Goal: Find specific page/section: Find specific page/section

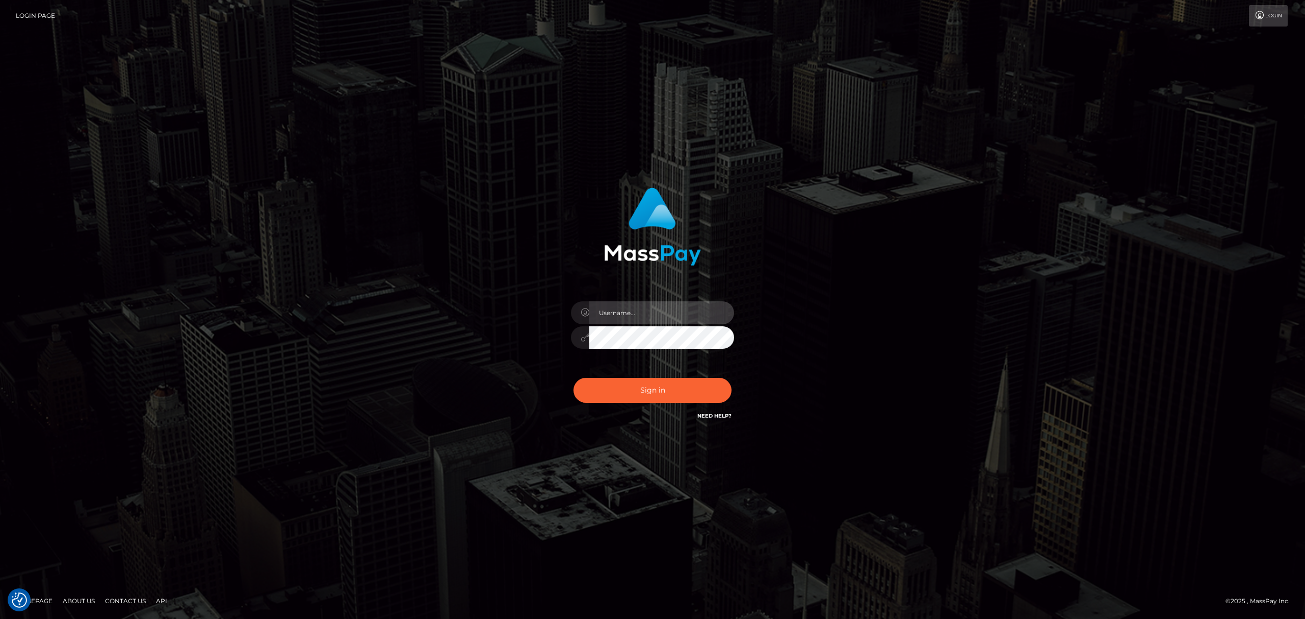
click at [654, 312] on input "text" at bounding box center [661, 312] width 145 height 23
drag, startPoint x: 659, startPoint y: 322, endPoint x: 661, endPoint y: 315, distance: 7.8
click at [661, 315] on input "text" at bounding box center [661, 312] width 145 height 23
type input "[PERSON_NAME]"
click at [644, 384] on button "Sign in" at bounding box center [653, 390] width 158 height 25
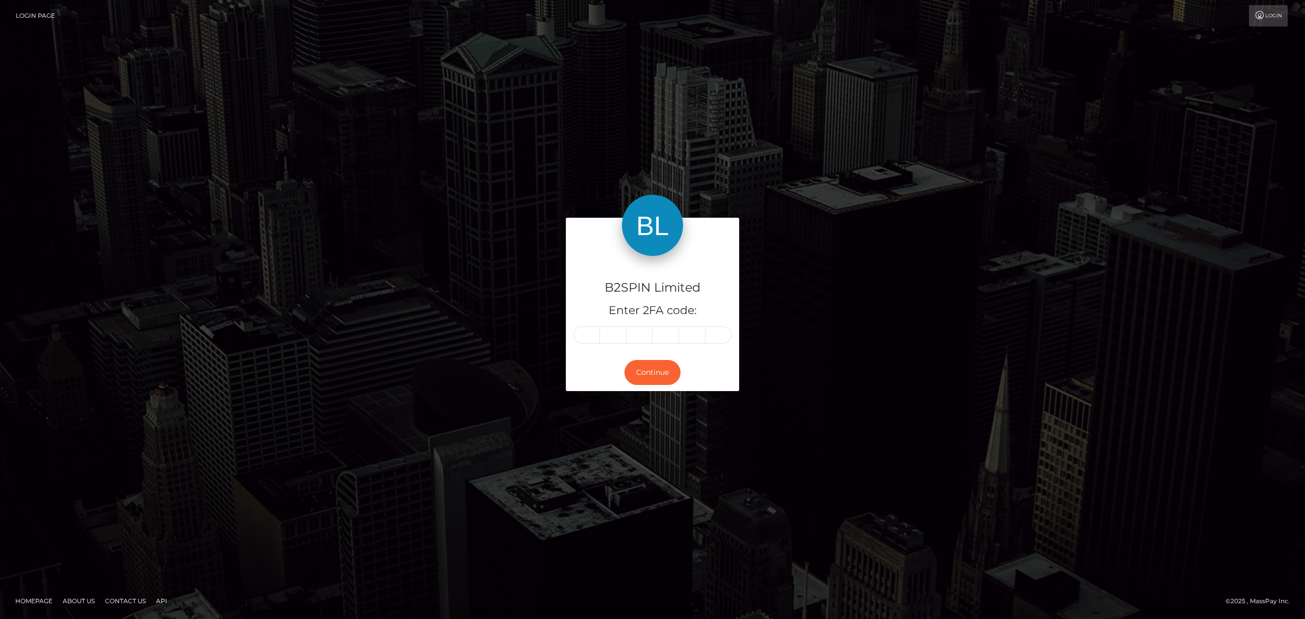
click at [568, 333] on div "B2SPIN Limited Enter 2FA code:" at bounding box center [652, 305] width 173 height 98
click at [584, 333] on input "text" at bounding box center [587, 334] width 27 height 17
paste input "9"
type input "9"
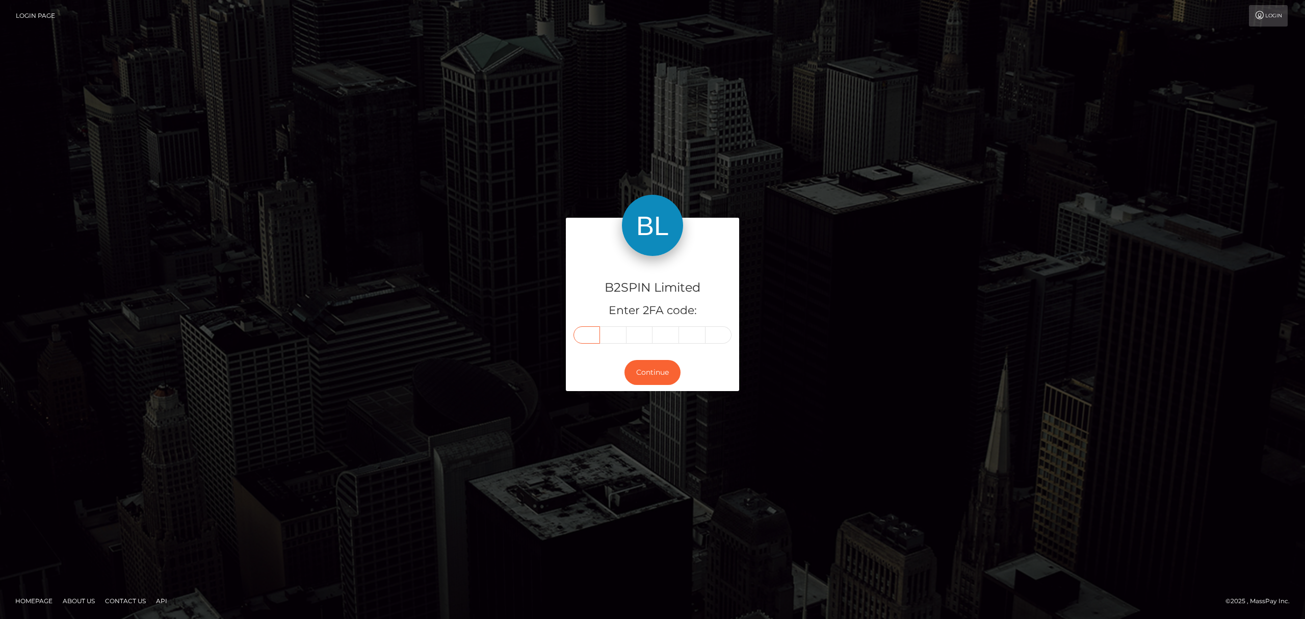
type input "6"
type input "5"
type input "6"
type input "3"
click at [665, 368] on button "Continue" at bounding box center [652, 372] width 56 height 25
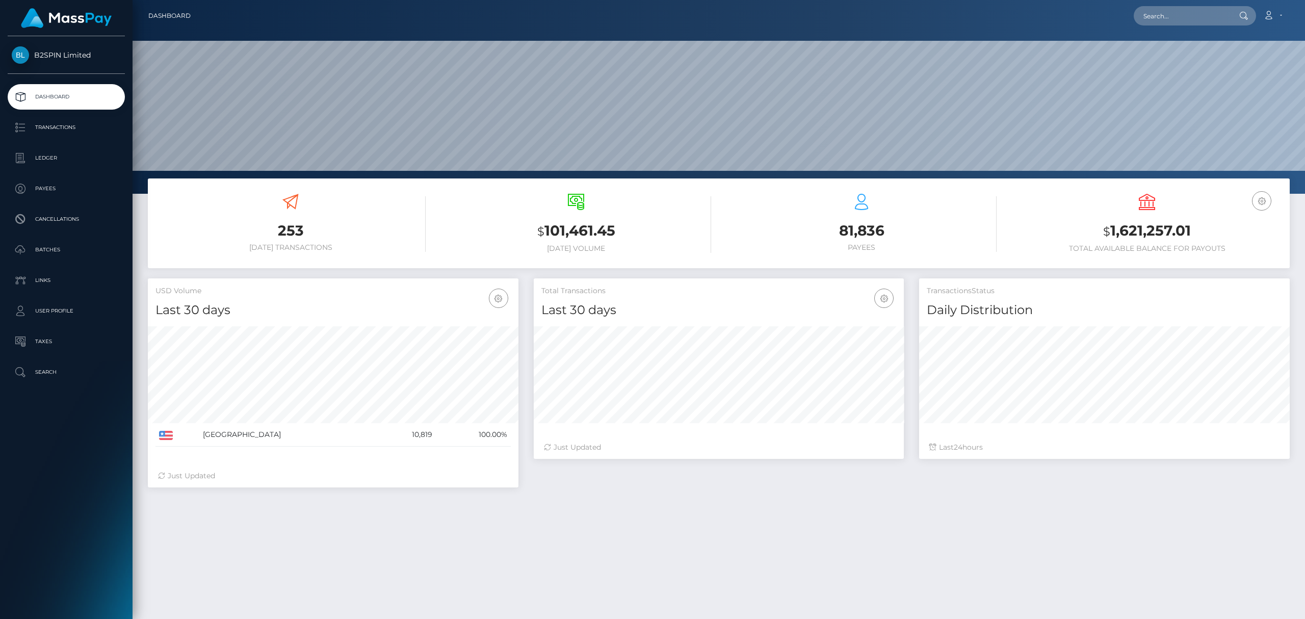
scroll to position [180, 370]
click at [85, 131] on p "Transactions" at bounding box center [66, 127] width 109 height 15
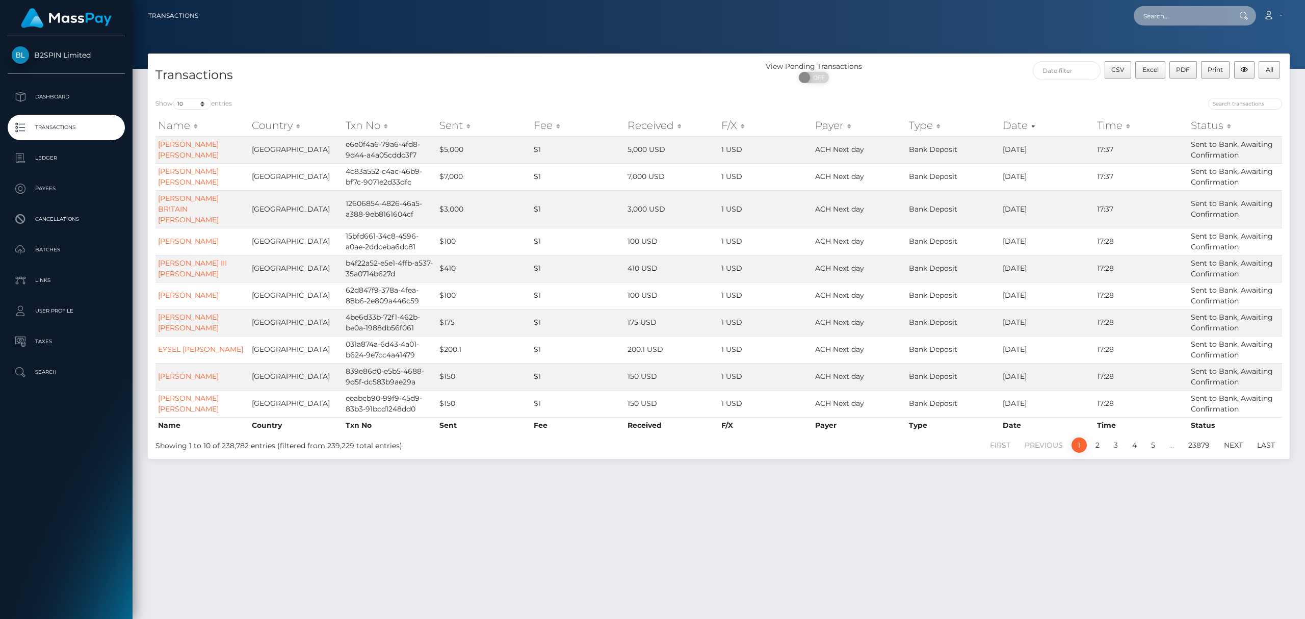
click at [1163, 9] on input "text" at bounding box center [1182, 15] width 96 height 19
paste input "ae525c18-04e6-4980-b376-e2b99eed6491"
type input "ae525c18-04e6-4980-b376-e2b99eed6491"
click at [1163, 53] on link "RUDY GUZMAN GONZALES" at bounding box center [1175, 52] width 82 height 19
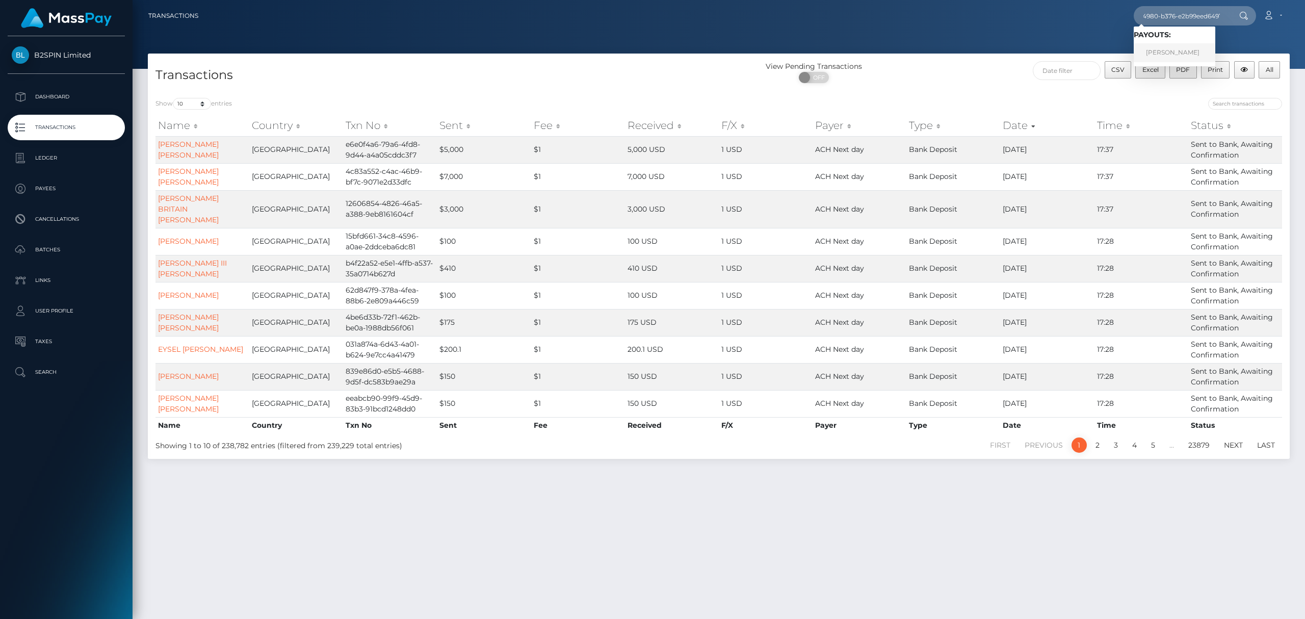
scroll to position [0, 0]
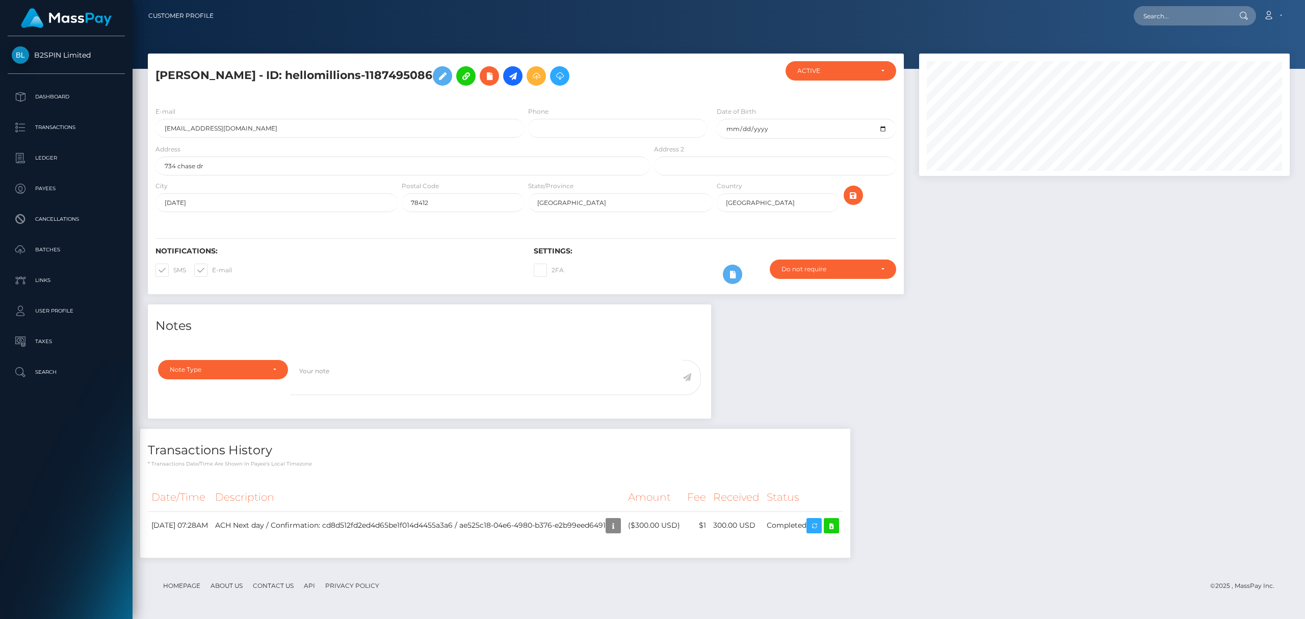
scroll to position [122, 370]
click at [838, 526] on icon at bounding box center [831, 525] width 12 height 13
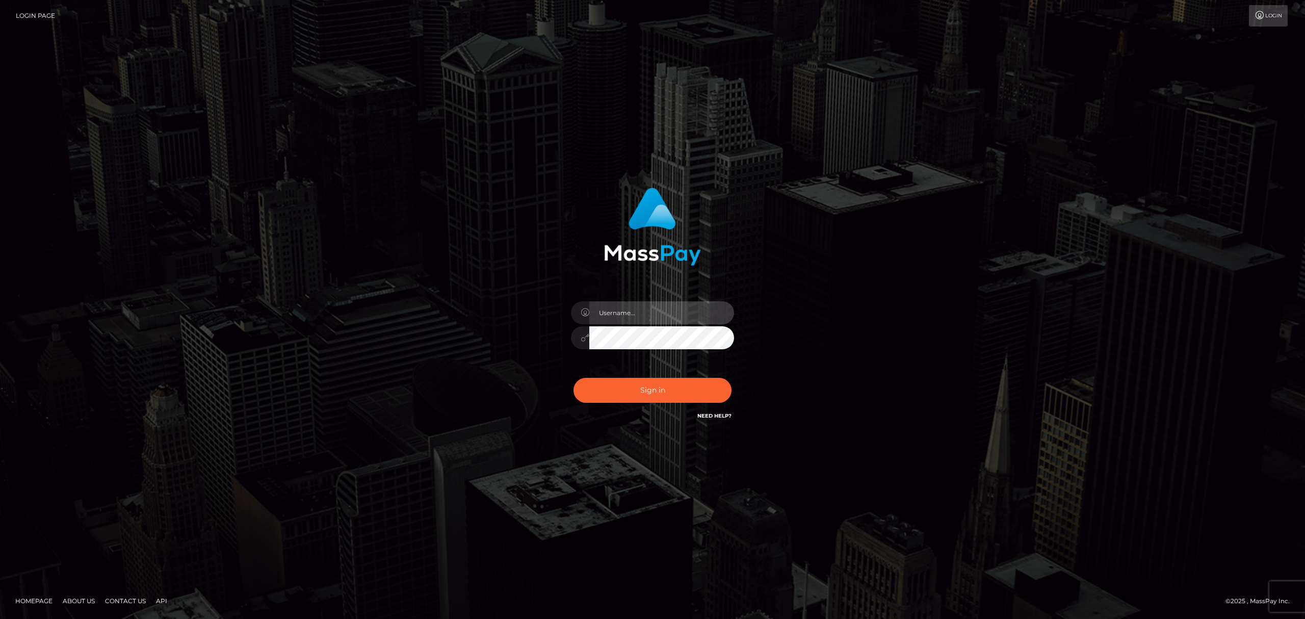
click at [611, 307] on input "text" at bounding box center [661, 312] width 145 height 23
drag, startPoint x: 645, startPoint y: 300, endPoint x: 646, endPoint y: 308, distance: 7.7
click at [645, 302] on div at bounding box center [652, 333] width 178 height 78
drag, startPoint x: 646, startPoint y: 308, endPoint x: 656, endPoint y: 317, distance: 13.0
click at [646, 308] on input "text" at bounding box center [661, 312] width 145 height 23
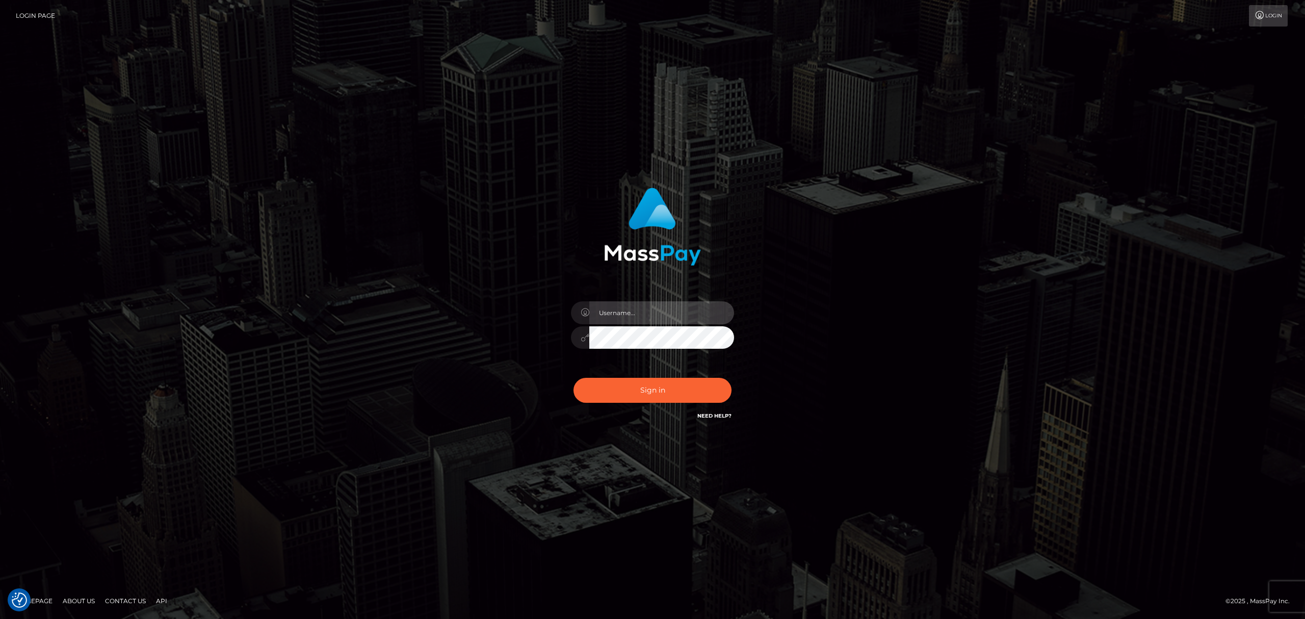
type input "Eric"
click at [687, 384] on button "Sign in" at bounding box center [653, 390] width 158 height 25
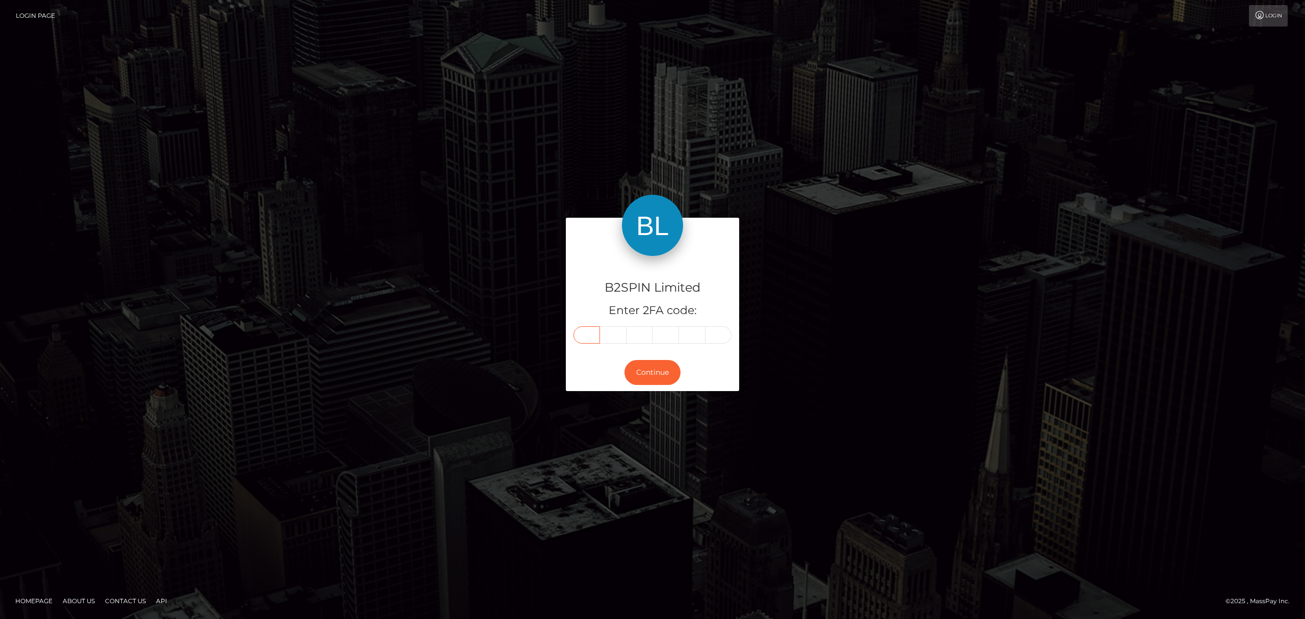
click at [583, 340] on input "text" at bounding box center [587, 334] width 27 height 17
paste input "4"
type input "4"
type input "9"
type input "5"
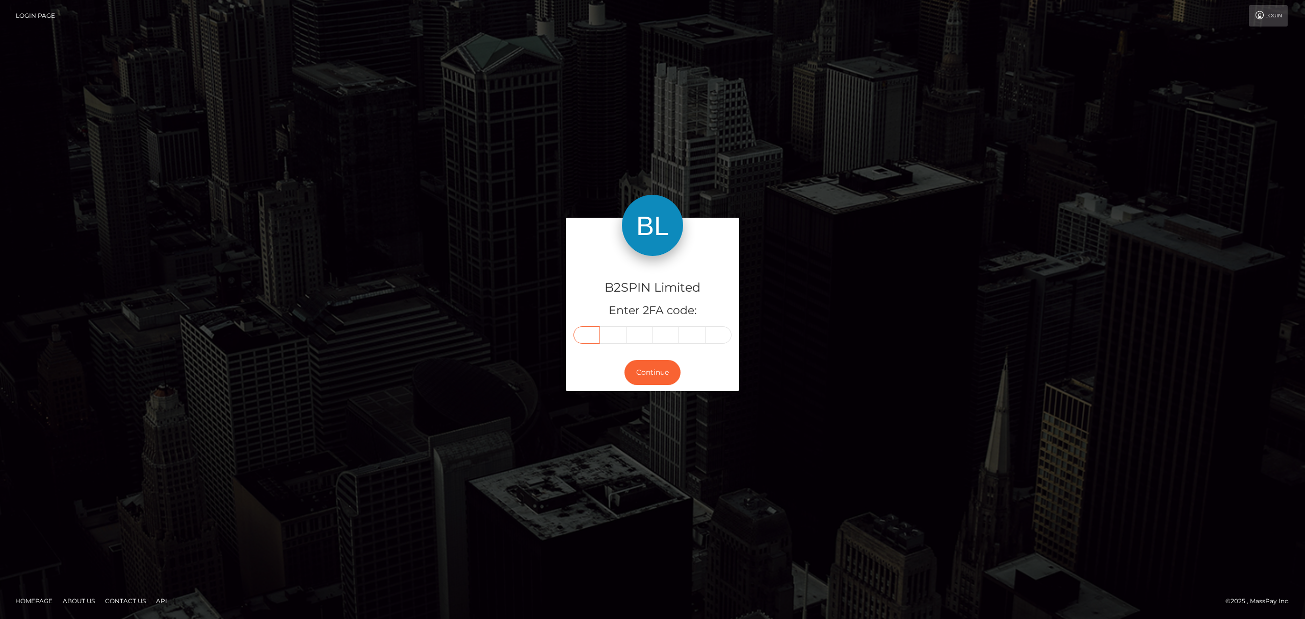
type input "8"
type input "3"
type input "9"
click at [659, 365] on button "Continue" at bounding box center [652, 372] width 56 height 25
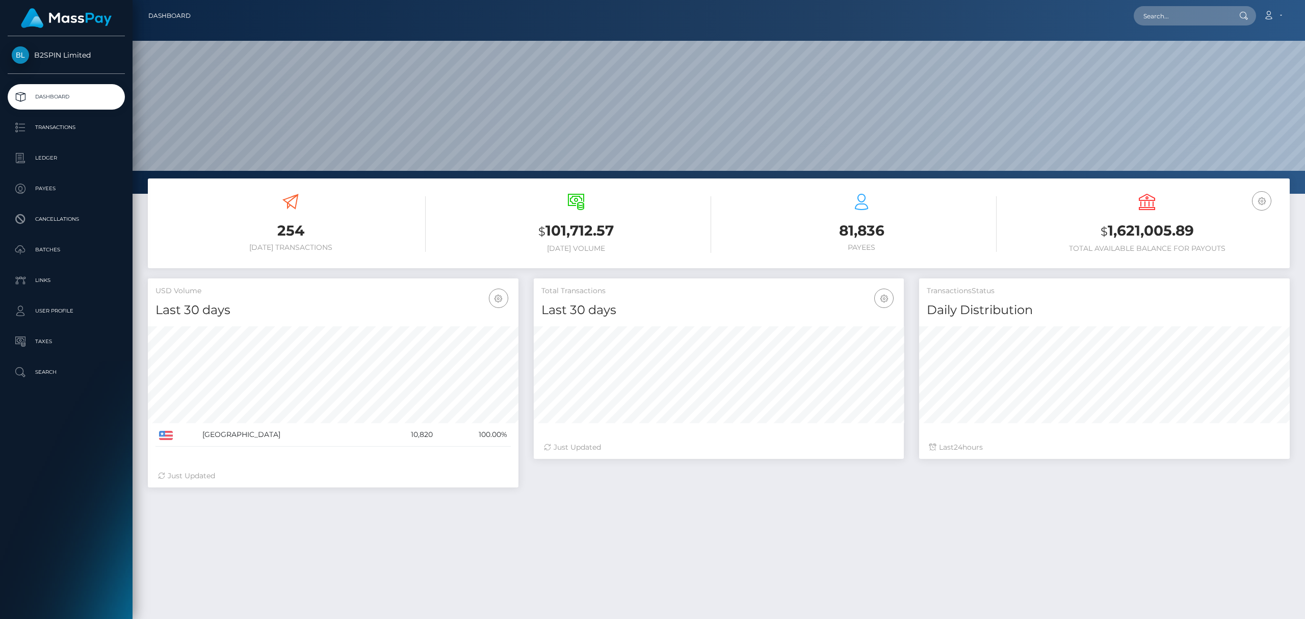
scroll to position [180, 370]
click at [1170, 21] on input "text" at bounding box center [1182, 15] width 96 height 19
paste input "1260500221"
type input "1260500221"
click at [1167, 82] on link "[PERSON_NAME]" at bounding box center [1175, 84] width 82 height 19
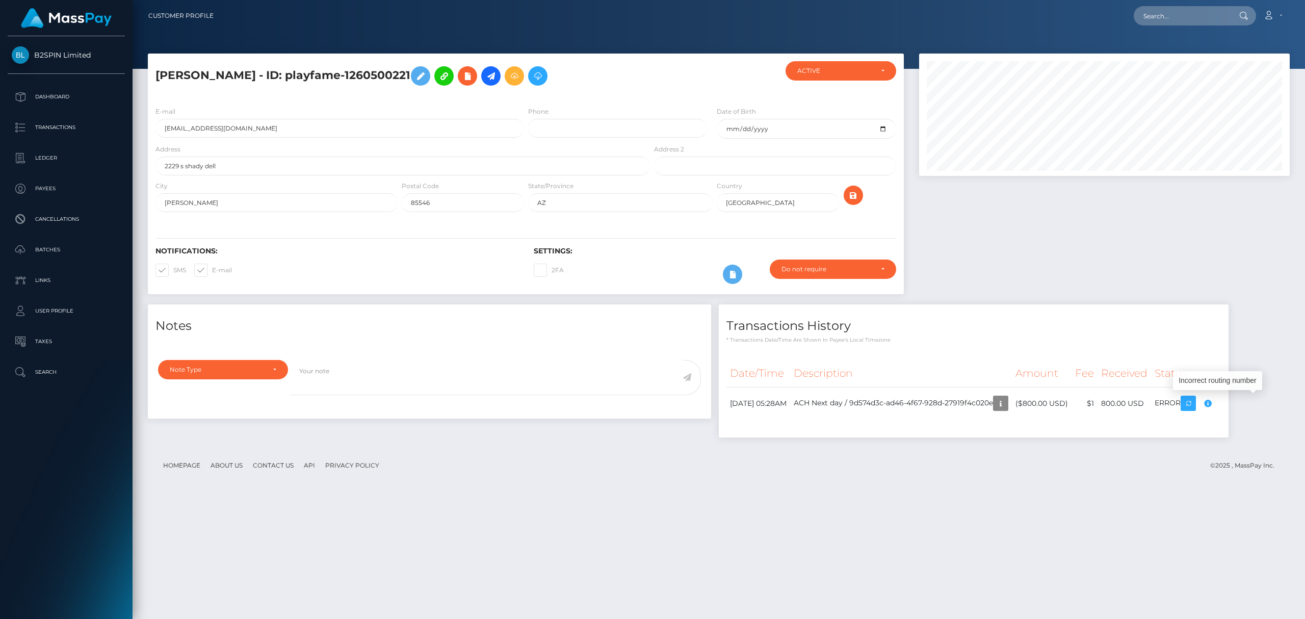
scroll to position [122, 370]
